Goal: Browse casually

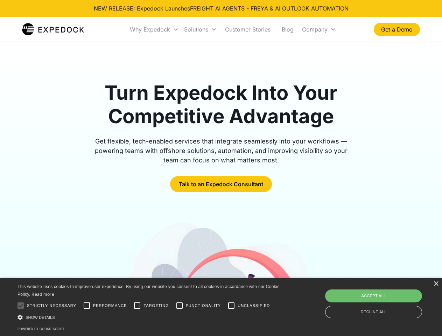
click at [154, 29] on div "Why Expedock" at bounding box center [150, 29] width 40 height 7
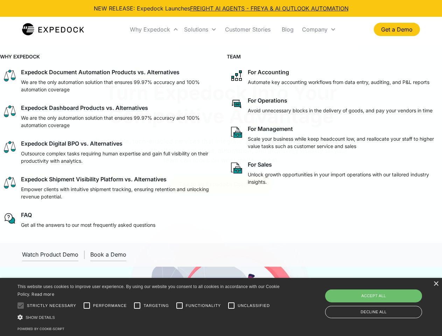
click at [200, 29] on div "Solutions" at bounding box center [196, 29] width 24 height 7
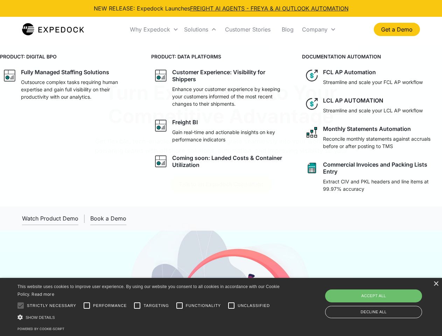
click at [318, 29] on div "Company" at bounding box center [315, 29] width 26 height 7
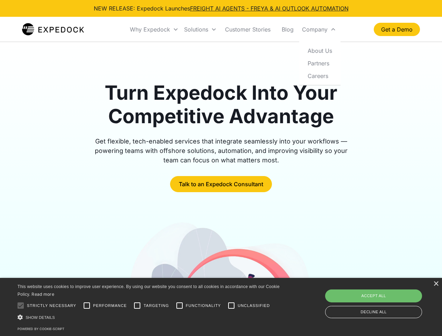
click at [21, 305] on div at bounding box center [21, 305] width 14 height 14
click at [87, 305] on input "Performance" at bounding box center [87, 305] width 14 height 14
checkbox input "true"
click at [137, 305] on input "Targeting" at bounding box center [137, 305] width 14 height 14
checkbox input "true"
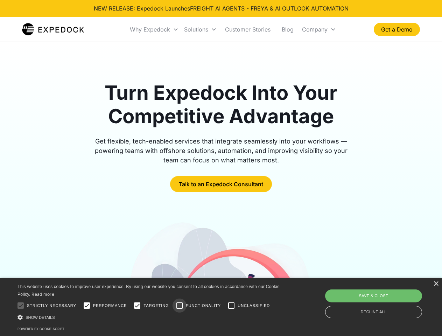
click at [179, 305] on input "Functionality" at bounding box center [179, 305] width 14 height 14
checkbox input "true"
click at [231, 305] on input "Unclassified" at bounding box center [231, 305] width 14 height 14
checkbox input "true"
click at [150, 317] on div "Show details Hide details" at bounding box center [149, 316] width 264 height 7
